Goal: Transaction & Acquisition: Obtain resource

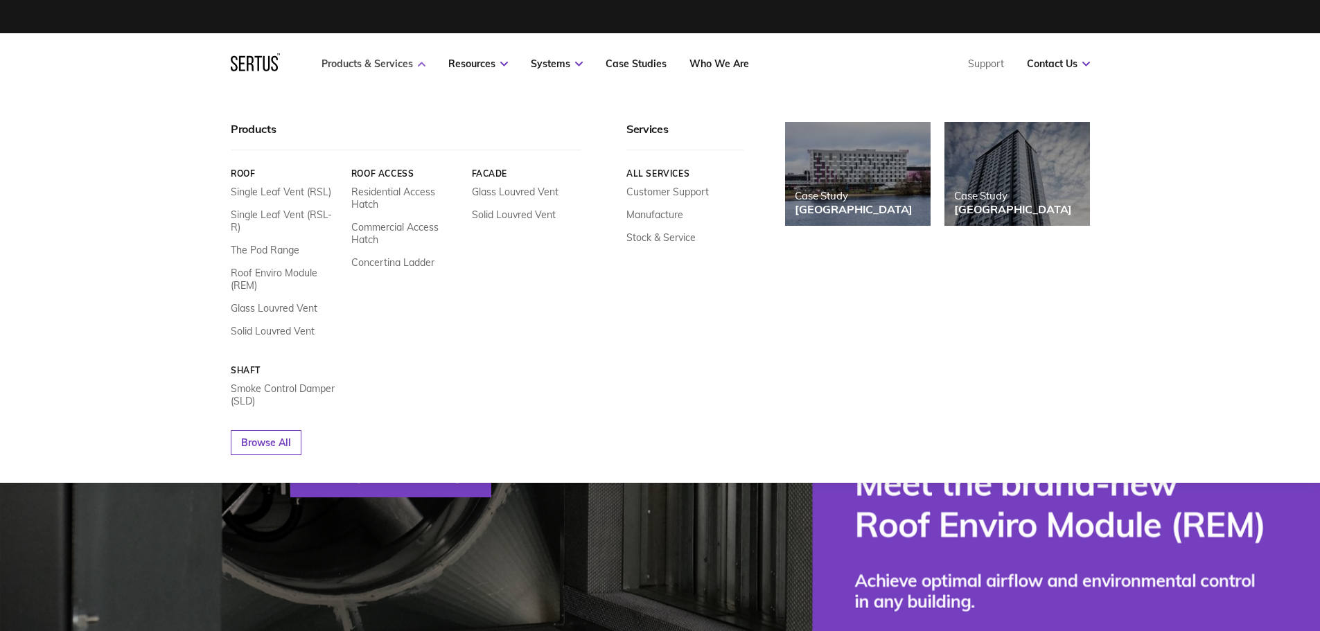
click at [398, 61] on link "Products & Services" at bounding box center [374, 64] width 104 height 12
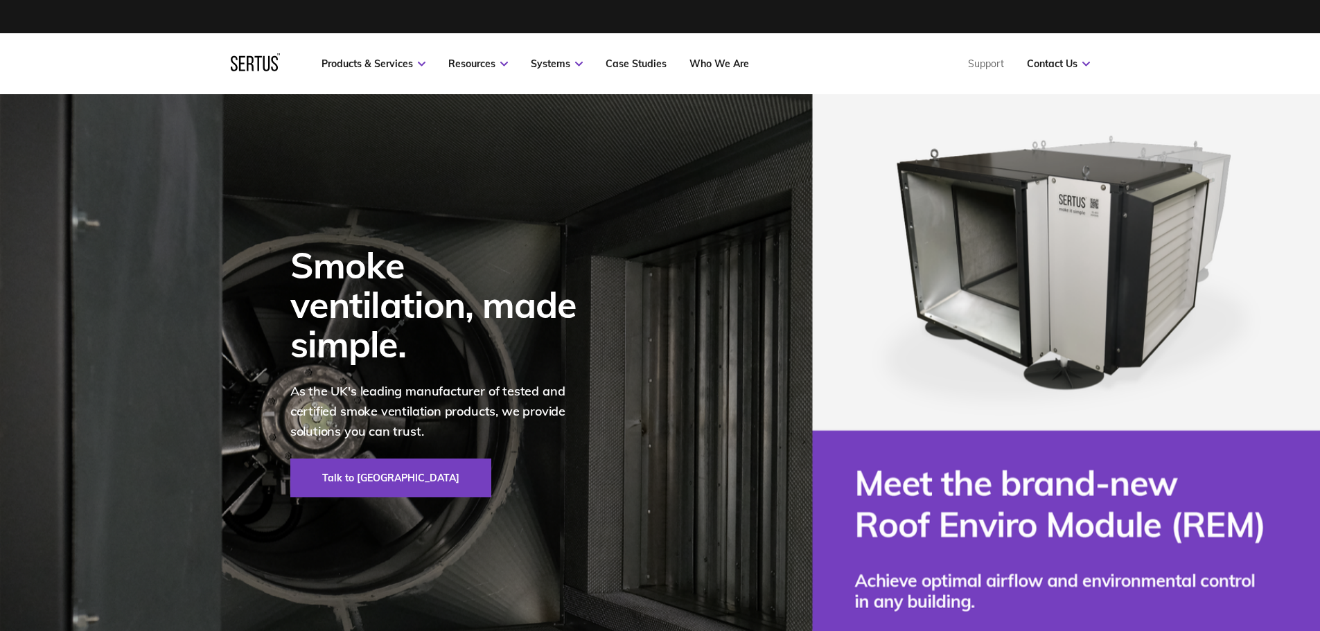
click at [261, 194] on div "Smoke ventilation, made simple. As the UK's leading manufacturer of tested and …" at bounding box center [435, 371] width 362 height 554
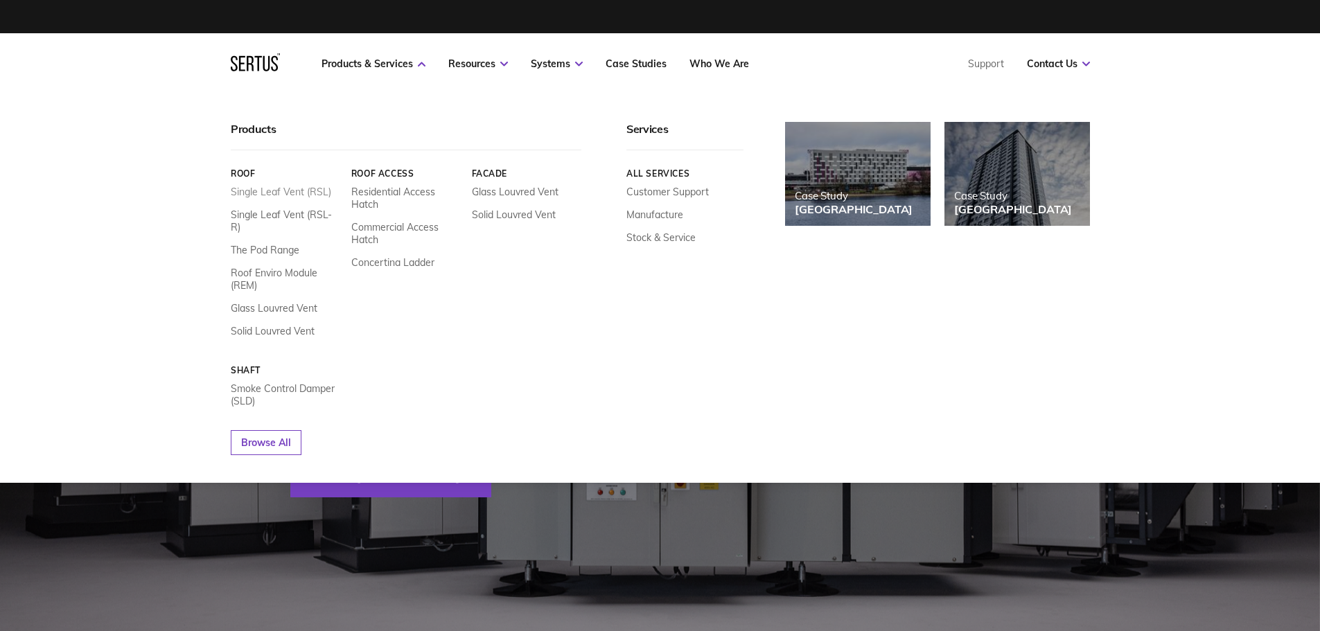
click at [277, 195] on link "Single Leaf Vent (RSL)" at bounding box center [281, 192] width 100 height 12
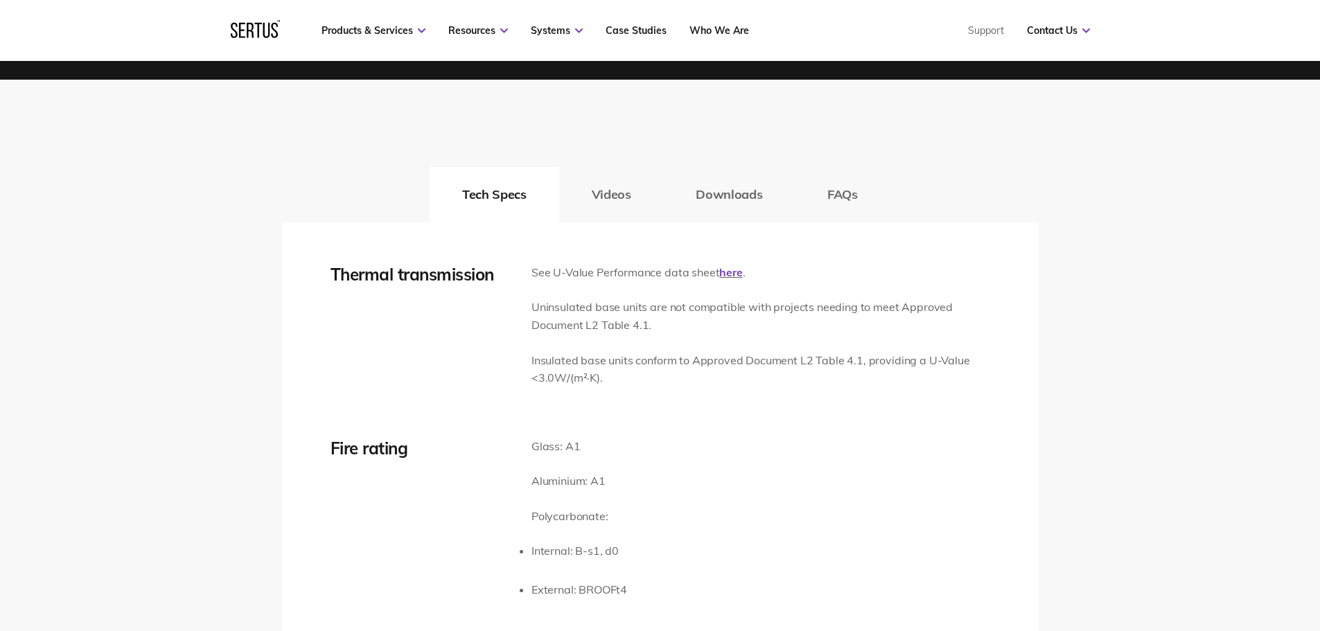
scroll to position [2079, 0]
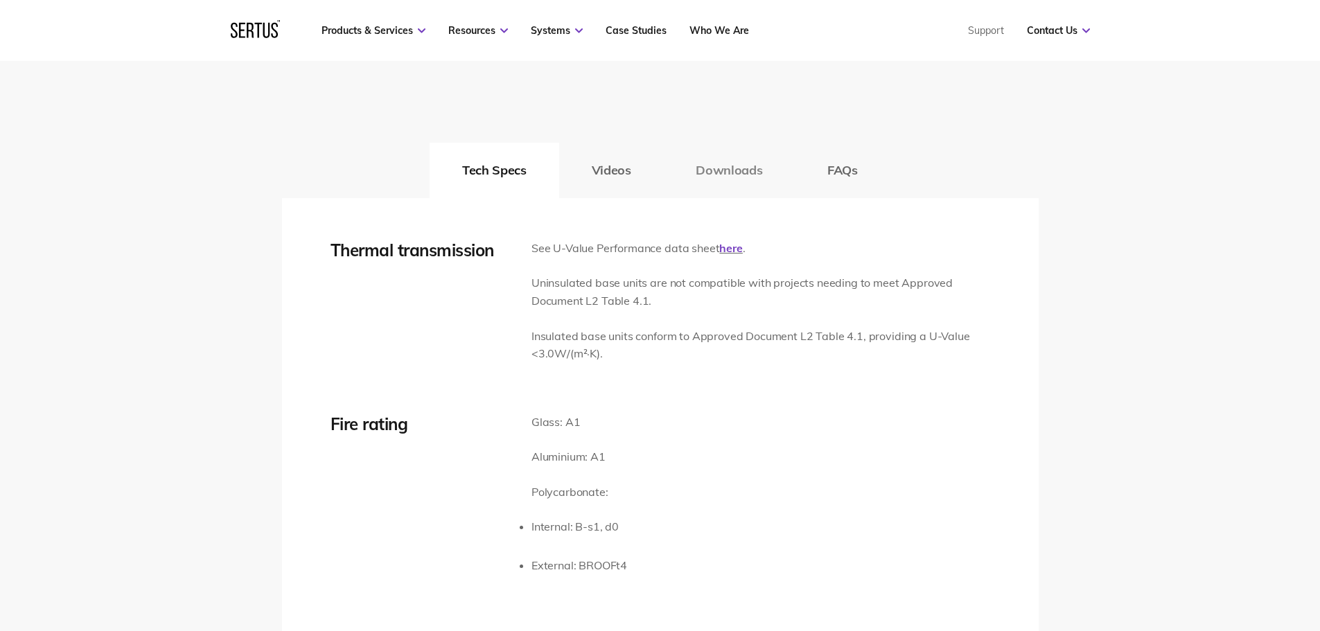
click at [744, 173] on button "Downloads" at bounding box center [729, 170] width 132 height 55
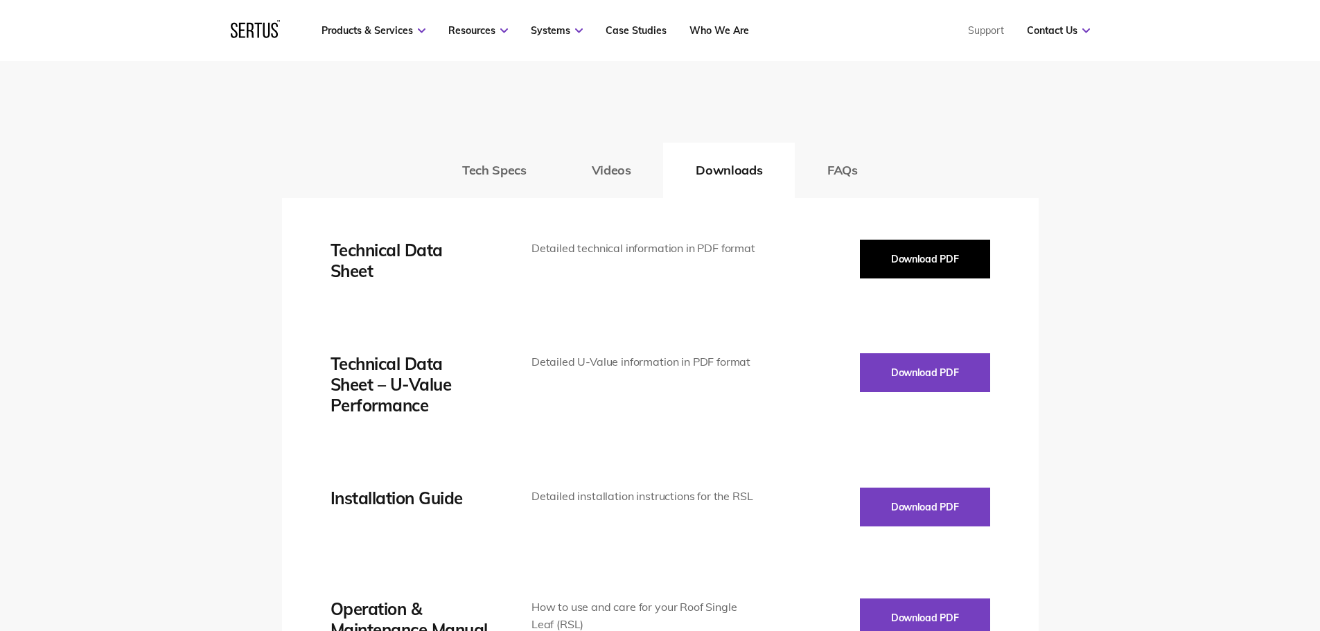
click at [908, 255] on button "Download PDF" at bounding box center [925, 259] width 130 height 39
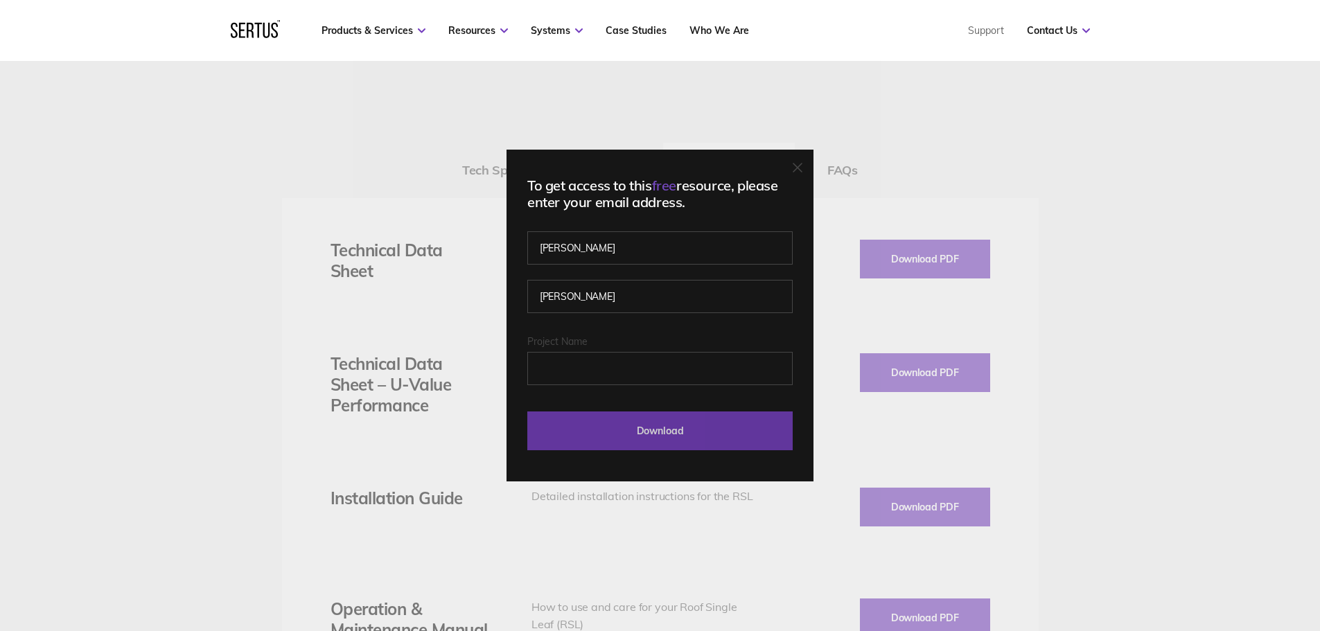
click at [630, 438] on input "Download" at bounding box center [659, 431] width 265 height 39
